Goal: Task Accomplishment & Management: Manage account settings

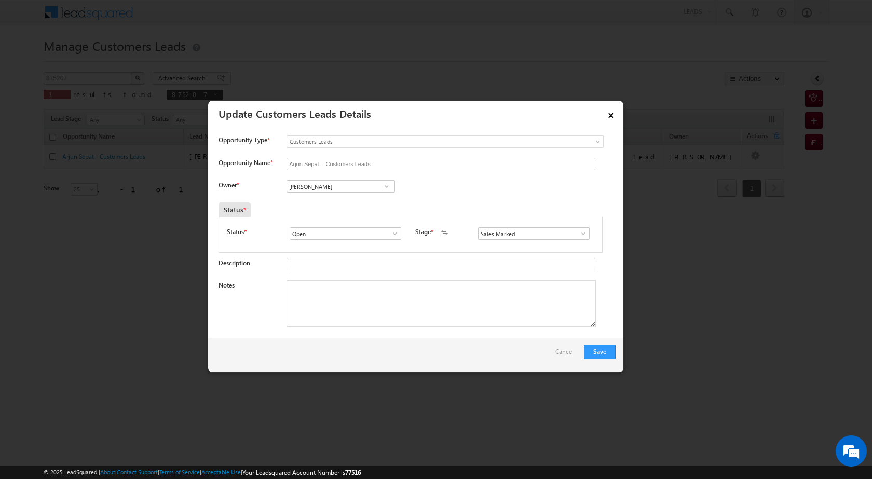
click at [609, 119] on link "×" at bounding box center [611, 113] width 18 height 18
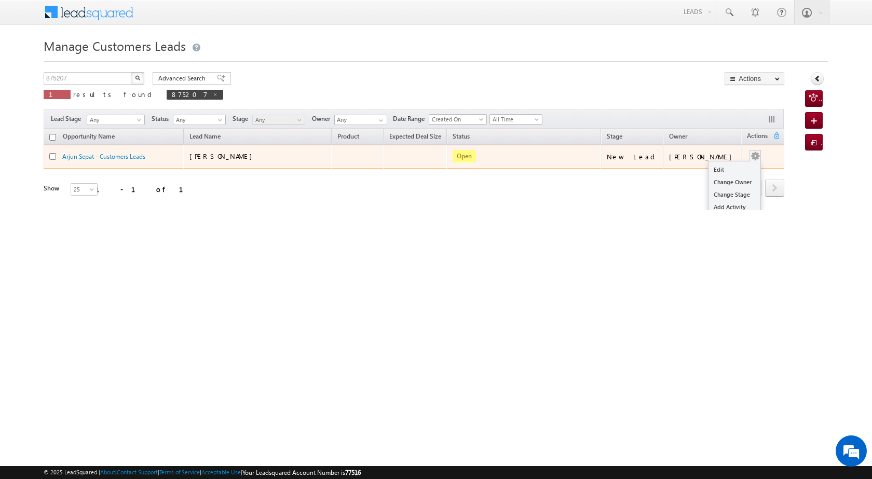
click at [751, 153] on button "button" at bounding box center [755, 156] width 10 height 10
click at [724, 165] on link "Edit" at bounding box center [734, 169] width 52 height 12
click at [723, 171] on link "Edit" at bounding box center [734, 169] width 52 height 12
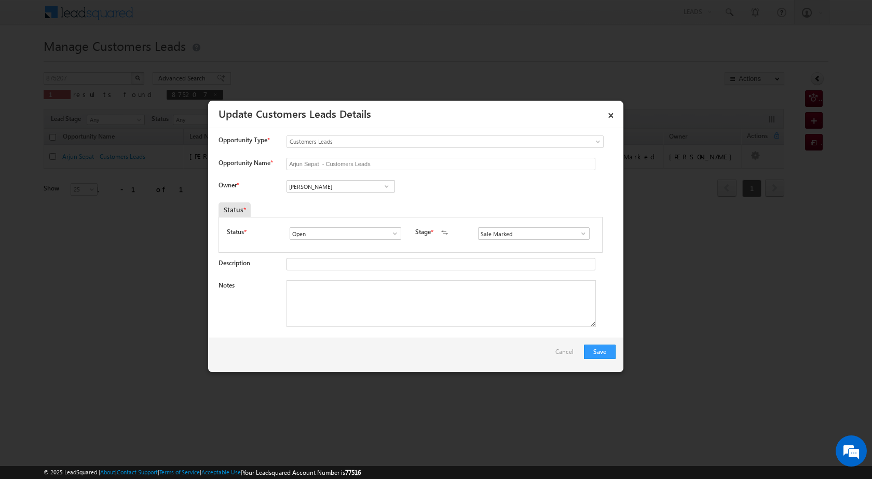
click at [434, 305] on textarea "Notes" at bounding box center [440, 303] width 309 height 47
click at [342, 300] on textarea "Notes" at bounding box center [440, 303] width 309 height 47
paste textarea "JAIPUR SE 302013 OWN PLOT ZDA PLOT VAILUE 50 LAC LAONA 15 LAC LOAN AMOUNT BUSIN…"
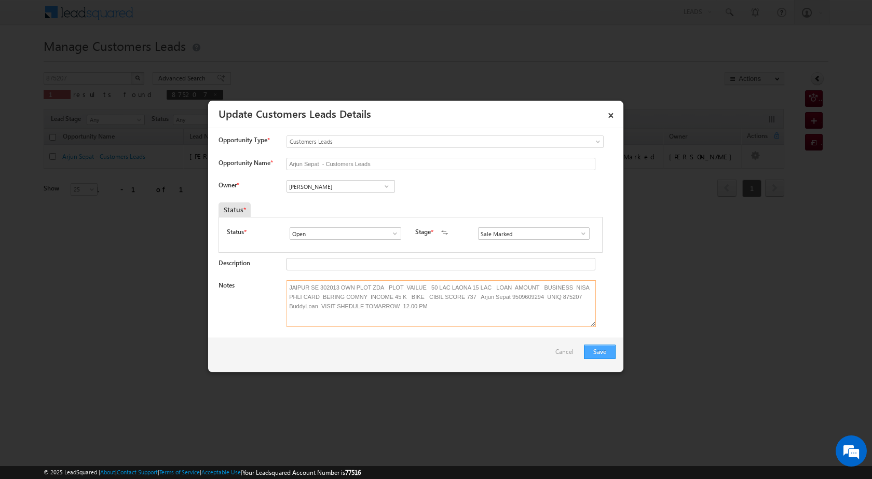
type textarea "JAIPUR SE 302013 OWN PLOT ZDA PLOT VAILUE 50 LAC LAONA 15 LAC LOAN AMOUNT BUSIN…"
click at [598, 356] on button "Save" at bounding box center [600, 352] width 32 height 15
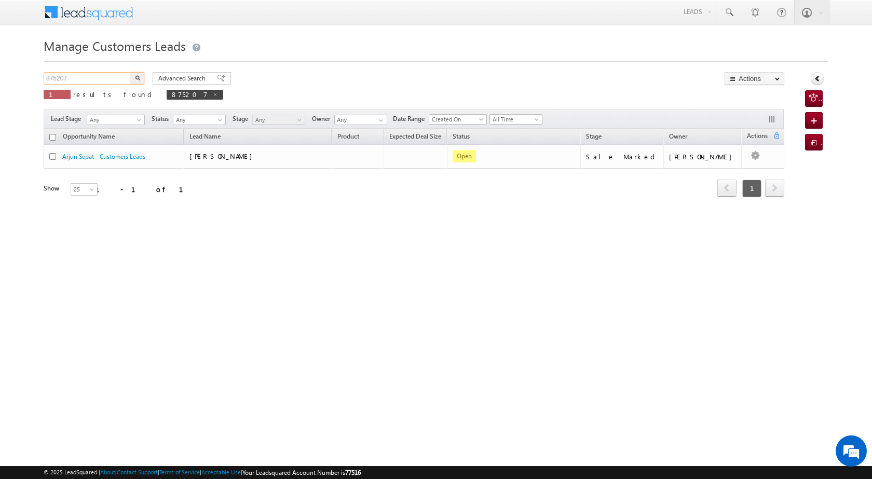
drag, startPoint x: 70, startPoint y: 74, endPoint x: 44, endPoint y: 76, distance: 25.5
click at [44, 76] on input "875207" at bounding box center [88, 78] width 89 height 12
paste input "JAIPUR SE 302013 OWN PLOT ZDA PLOT VAILUE 50"
type input "J"
type input "Search Customers Leads"
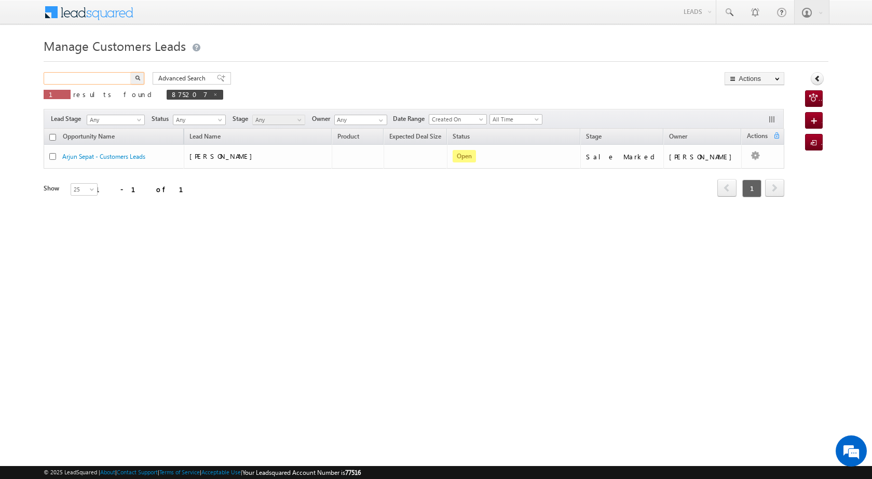
click at [75, 76] on input "text" at bounding box center [88, 78] width 89 height 12
paste input "871885"
type input "871885"
click at [135, 75] on button "button" at bounding box center [137, 78] width 13 height 12
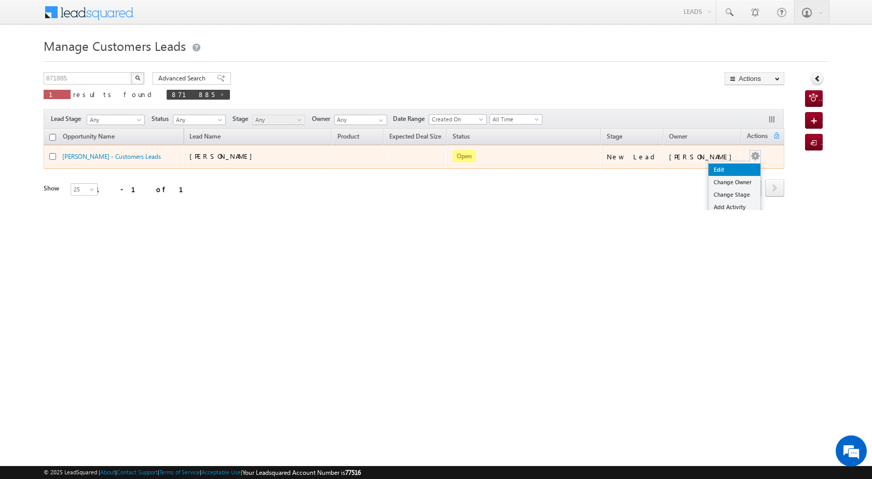
click at [718, 171] on link "Edit" at bounding box center [734, 169] width 52 height 12
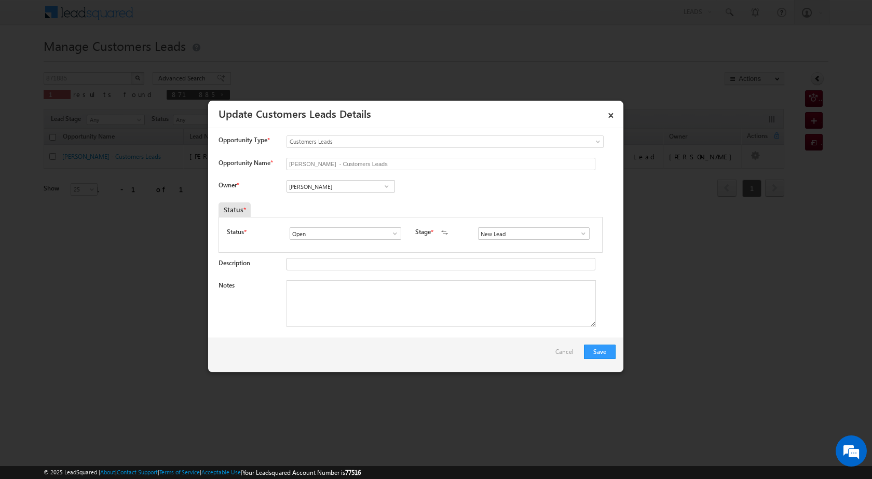
click at [383, 188] on span at bounding box center [386, 186] width 10 height 8
click at [381, 185] on span at bounding box center [386, 186] width 10 height 8
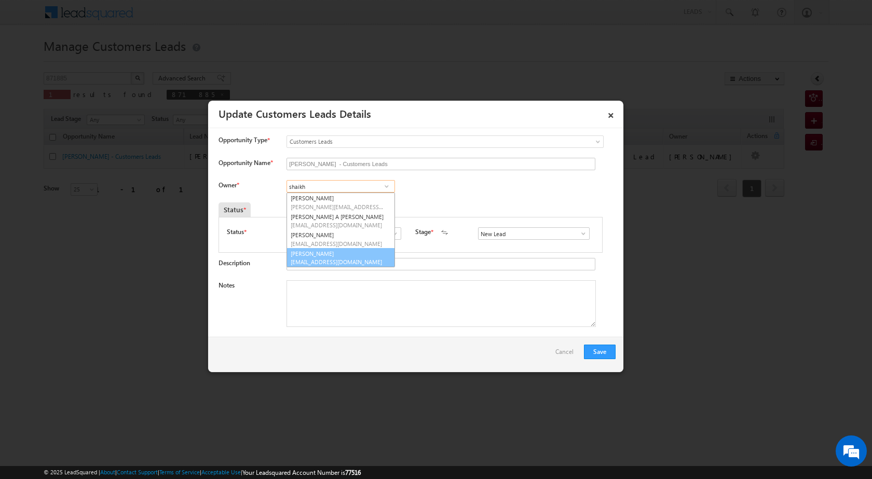
click at [370, 259] on span "shaikh.soeab@sgrlimited.in" at bounding box center [337, 262] width 93 height 8
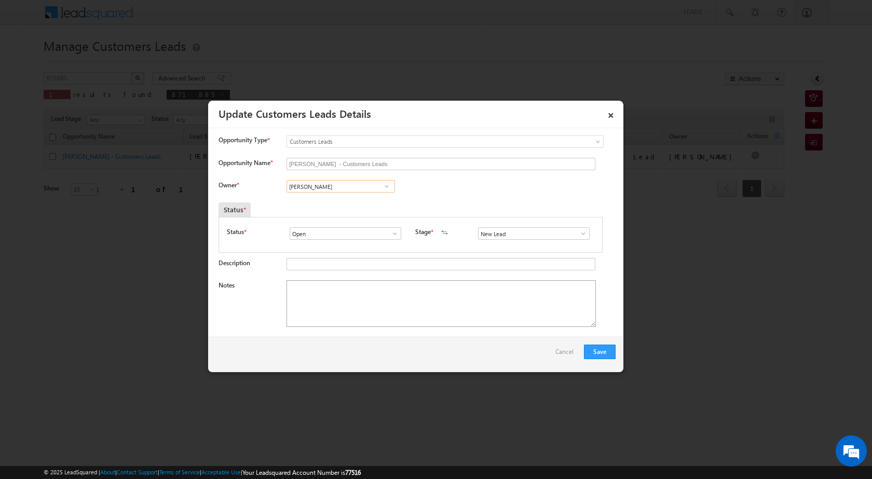
type input "Shaikh Mohammed Soeab"
click at [373, 319] on textarea "Notes" at bounding box center [440, 303] width 309 height 47
click at [416, 309] on textarea "Notes" at bounding box center [440, 303] width 309 height 47
paste textarea "plot vailue 6 lac dasta loan amount 12 lac business febrcation income 1 lac cur…"
type textarea "plot vailue 6 lac dasta loan amount 12 lac business febrcation income 1 lac cur…"
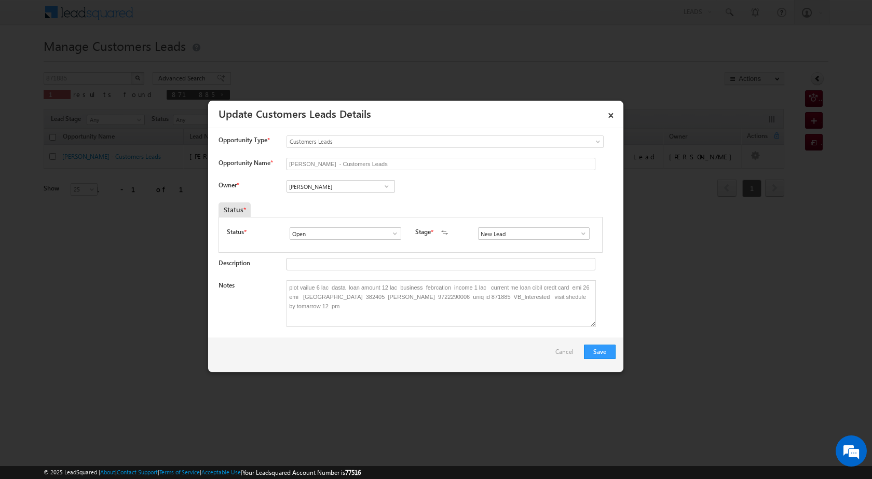
click at [578, 233] on span at bounding box center [583, 233] width 10 height 8
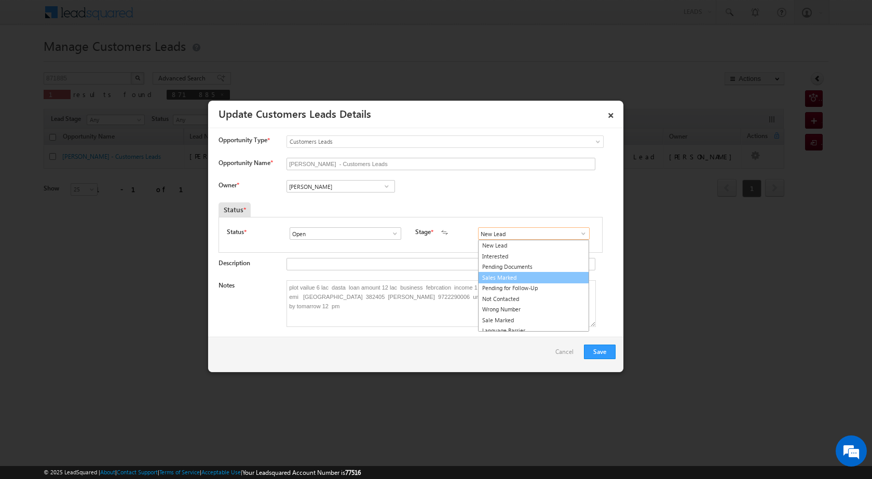
click at [544, 273] on link "Sales Marked" at bounding box center [533, 278] width 111 height 12
type input "Sales Marked"
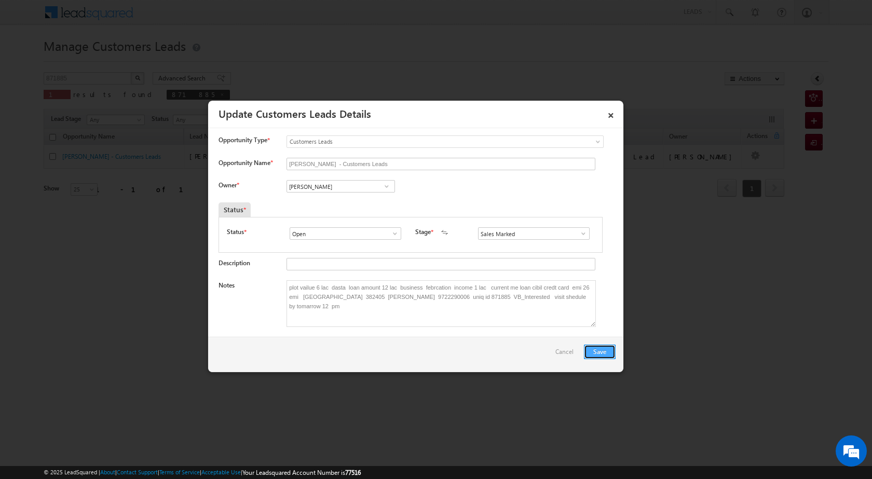
click at [608, 350] on button "Save" at bounding box center [600, 352] width 32 height 15
